Goal: Information Seeking & Learning: Find specific fact

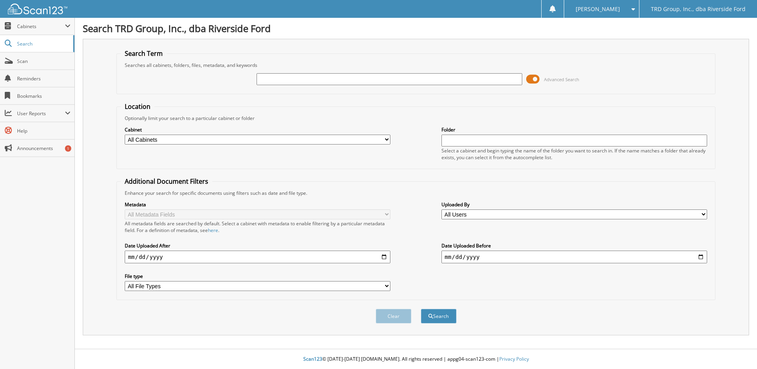
click at [306, 78] on input "text" at bounding box center [390, 79] width 266 height 12
type input "6104068"
click at [421, 309] on button "Search" at bounding box center [439, 316] width 36 height 15
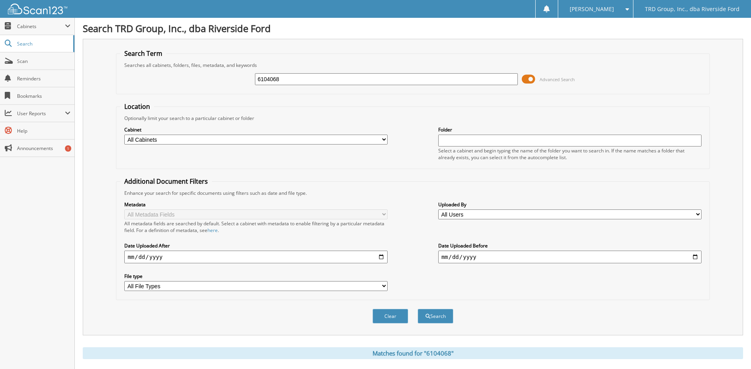
scroll to position [118, 0]
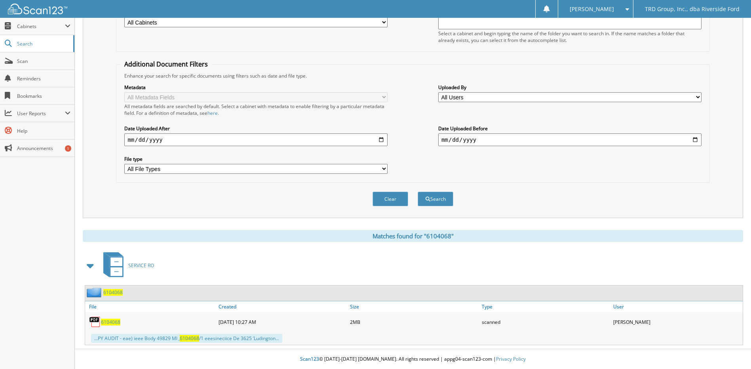
click at [114, 324] on span "6104068" at bounding box center [110, 322] width 19 height 7
